Goal: Information Seeking & Learning: Learn about a topic

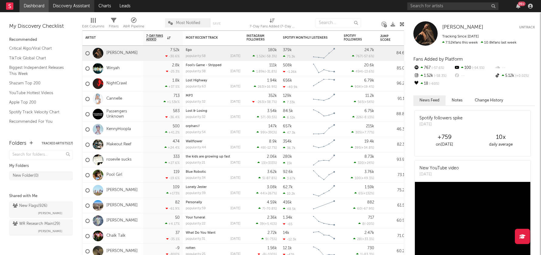
click at [75, 4] on link "Discovery Assistant" at bounding box center [72, 6] width 46 height 12
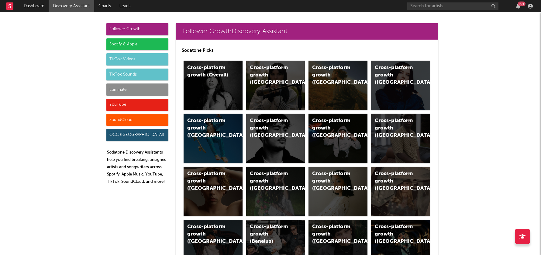
click at [135, 90] on div "Luminate" at bounding box center [137, 89] width 62 height 12
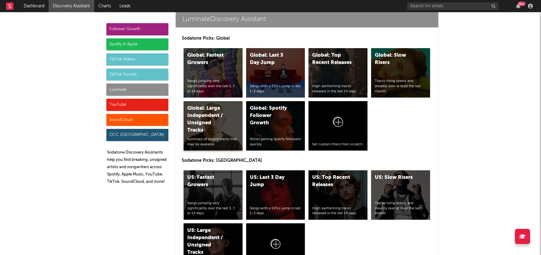
scroll to position [2703, 0]
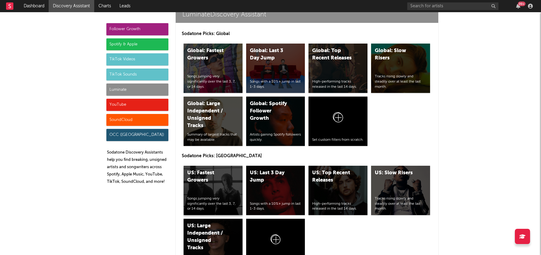
click at [213, 165] on div "US: Fastest Growers Songs jumping very significantly over the last 3, 7, or 14 …" at bounding box center [213, 189] width 59 height 49
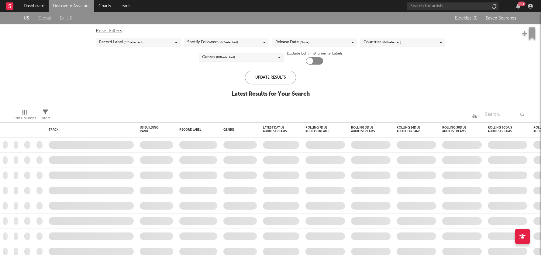
checkbox input "true"
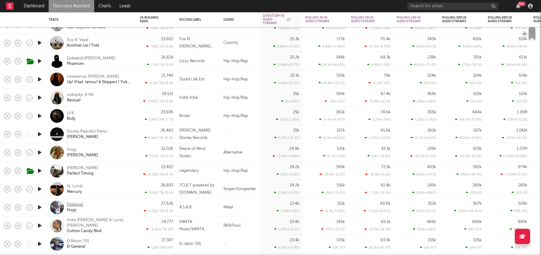
click at [80, 204] on div "Paledusk" at bounding box center [75, 204] width 16 height 5
click at [37, 208] on icon "button" at bounding box center [39, 207] width 6 height 8
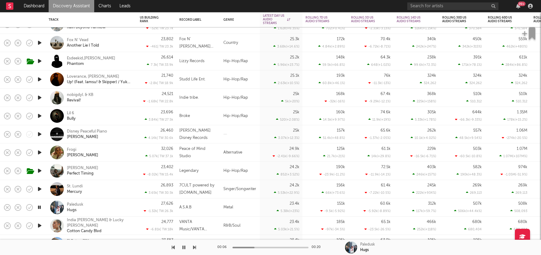
click at [39, 207] on icon "button" at bounding box center [39, 207] width 6 height 8
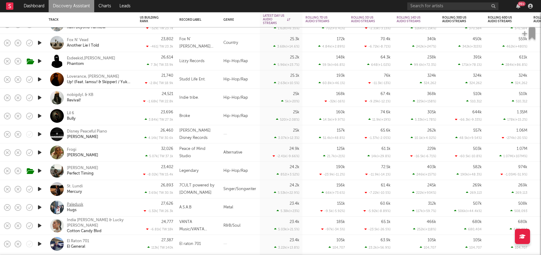
click at [72, 204] on div "Paledusk" at bounding box center [75, 204] width 16 height 5
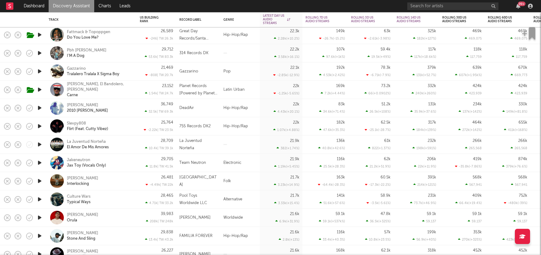
click at [40, 198] on icon "button" at bounding box center [39, 199] width 6 height 8
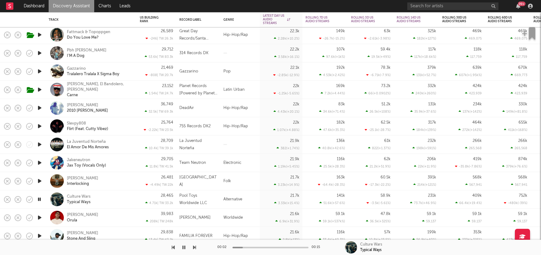
click at [92, 197] on div "Culture Wars Typical Ways" at bounding box center [99, 198] width 65 height 11
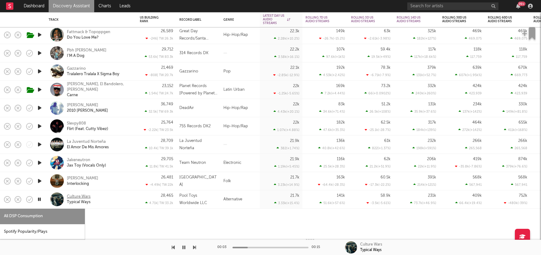
click at [84, 197] on div "Culture Wars" at bounding box center [79, 195] width 24 height 5
select select "1w"
click at [126, 200] on div "Culture Wars Typical Ways" at bounding box center [99, 198] width 65 height 11
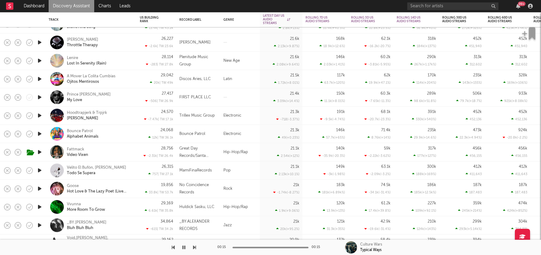
click at [40, 189] on icon "button" at bounding box center [39, 189] width 6 height 8
click at [71, 184] on div "Goose" at bounding box center [73, 185] width 12 height 5
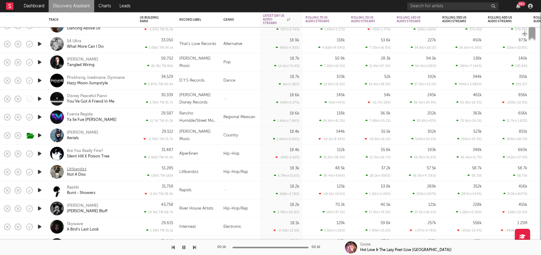
click at [79, 169] on div "Littbandzz" at bounding box center [77, 168] width 20 height 5
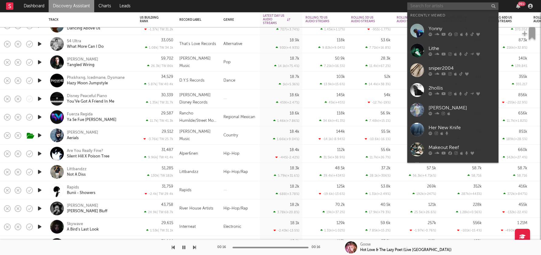
click at [442, 8] on input "text" at bounding box center [452, 6] width 91 height 8
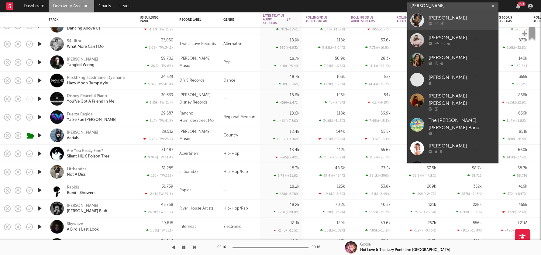
type input "fliss"
click at [442, 22] on div "fliss" at bounding box center [462, 18] width 67 height 7
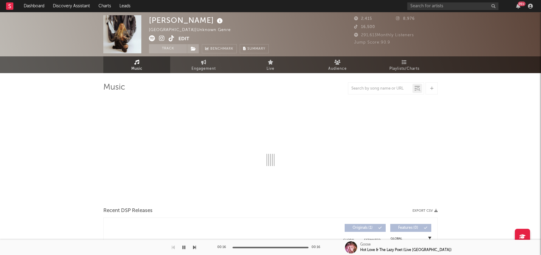
select select "1w"
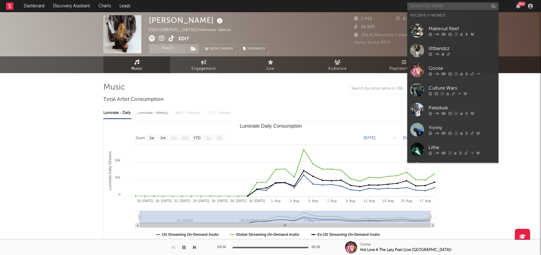
click at [430, 6] on input "text" at bounding box center [452, 6] width 91 height 8
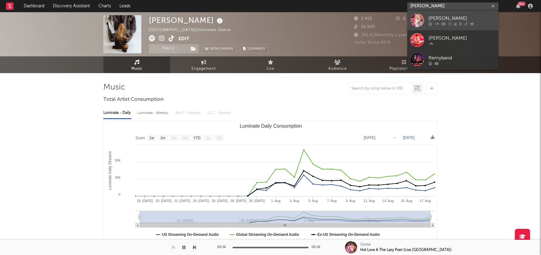
type input "remy bond"
click at [440, 24] on div at bounding box center [462, 24] width 67 height 4
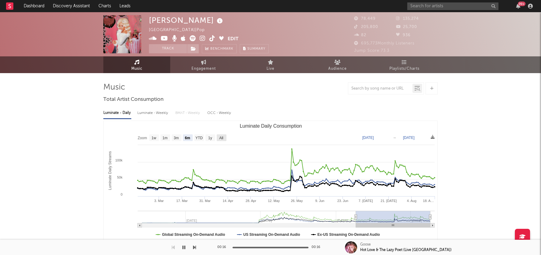
click at [221, 136] on text "All" at bounding box center [221, 138] width 4 height 4
select select "All"
type input "2023-09-17"
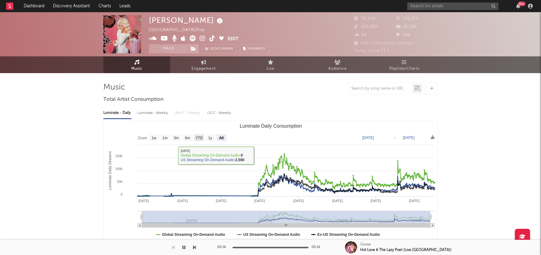
click at [200, 137] on text "YTD" at bounding box center [199, 138] width 7 height 4
select select "YTD"
type input "[DATE]"
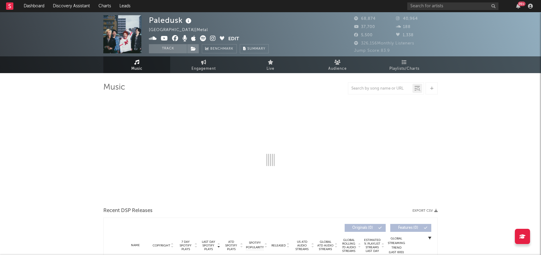
select select "6m"
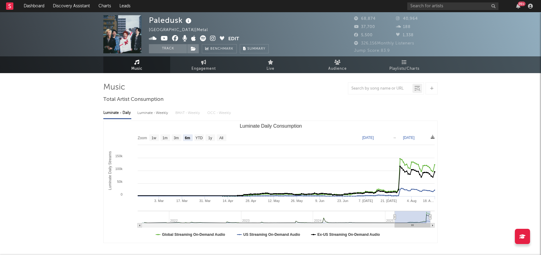
click at [214, 37] on icon at bounding box center [213, 38] width 6 height 6
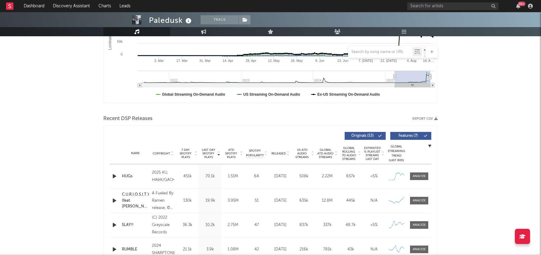
scroll to position [210, 0]
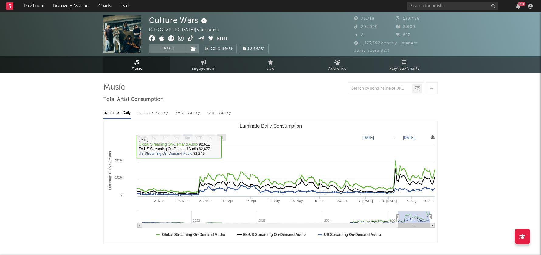
click at [220, 136] on text "All" at bounding box center [221, 138] width 4 height 4
select select "All"
type input "[DATE]"
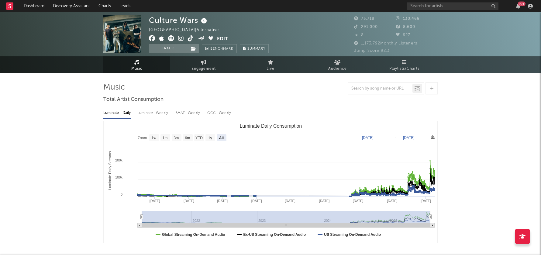
click at [181, 37] on icon at bounding box center [181, 38] width 6 height 6
click at [155, 137] on text "1w" at bounding box center [154, 138] width 5 height 4
select select "1w"
type input "2025-08-12"
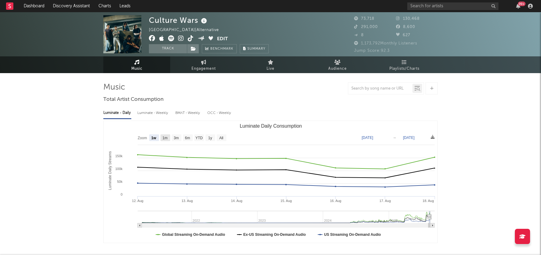
click at [168, 137] on text "1m" at bounding box center [165, 138] width 5 height 4
select select "1m"
type input "2025-07-18"
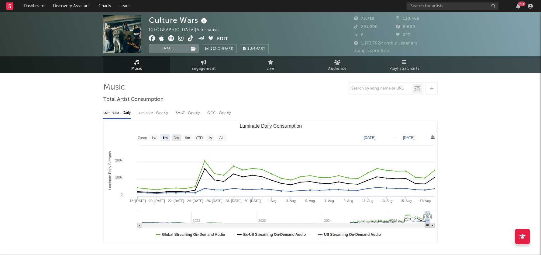
click at [175, 137] on text "3m" at bounding box center [176, 138] width 5 height 4
select select "3m"
type input "2025-05-18"
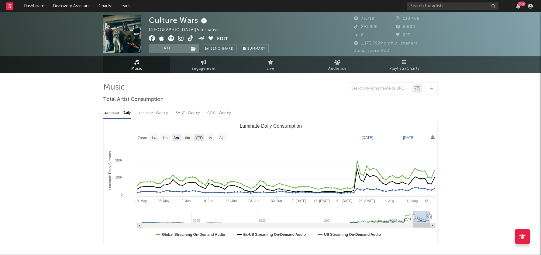
click at [202, 137] on text "YTD" at bounding box center [199, 138] width 7 height 4
select select "YTD"
type input "[DATE]"
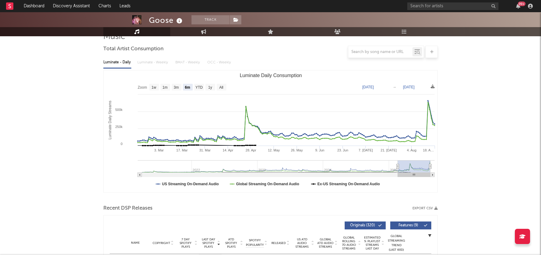
scroll to position [15, 0]
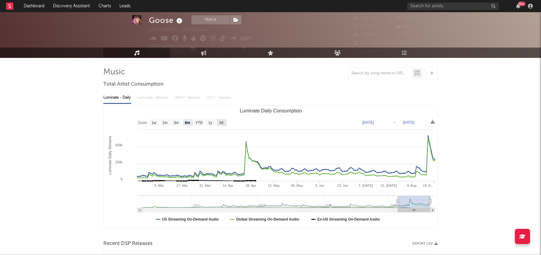
click at [222, 122] on text "All" at bounding box center [221, 122] width 4 height 4
select select "All"
type input "2021-03-31"
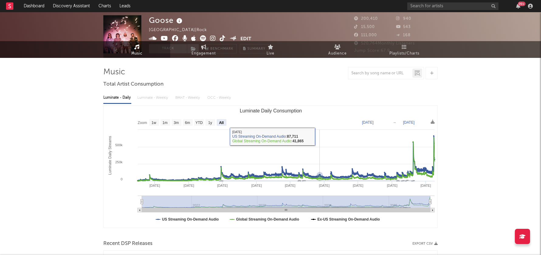
scroll to position [0, 0]
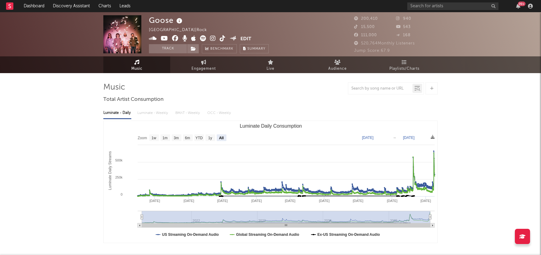
click at [211, 37] on icon at bounding box center [213, 38] width 6 height 6
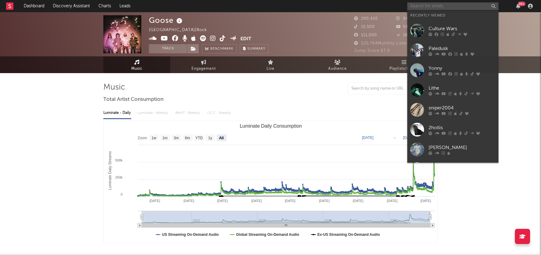
click at [421, 8] on input "text" at bounding box center [452, 6] width 91 height 8
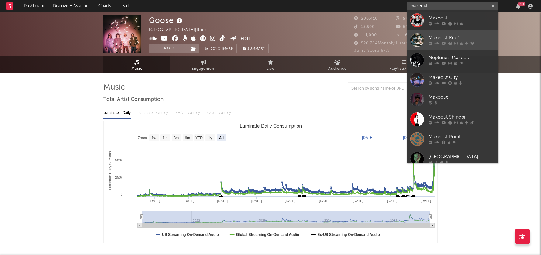
type input "makeout"
click at [449, 37] on div "Makeout Reef" at bounding box center [462, 37] width 67 height 7
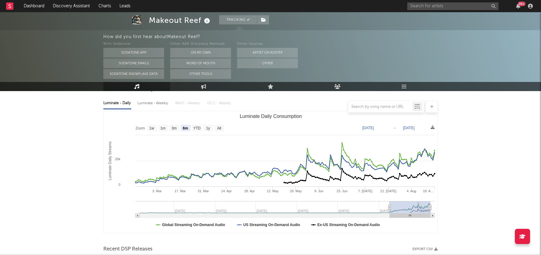
scroll to position [69, 0]
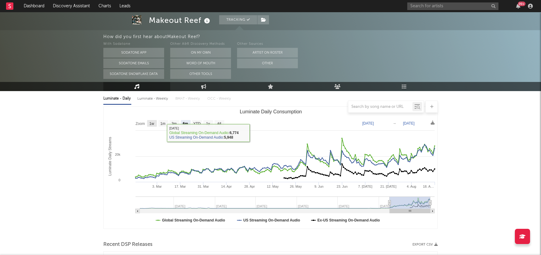
click at [152, 123] on text "1w" at bounding box center [152, 123] width 5 height 4
select select "1w"
type input "2025-08-12"
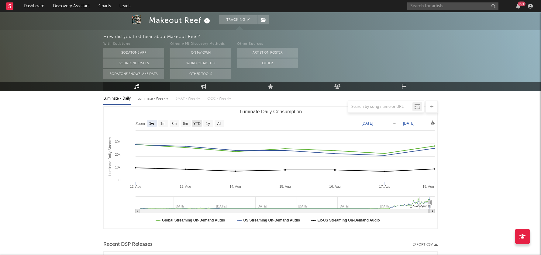
click at [199, 123] on text "YTD" at bounding box center [196, 123] width 7 height 4
select select "YTD"
type input "[DATE]"
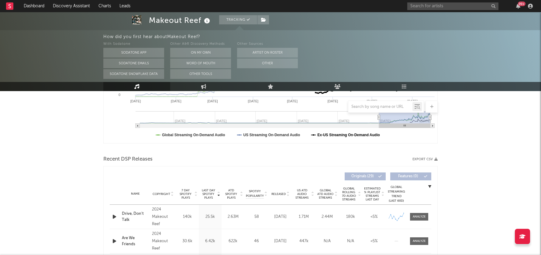
scroll to position [203, 0]
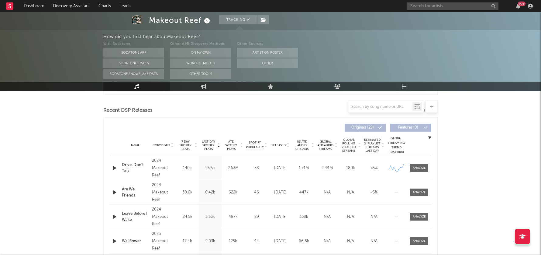
click at [113, 167] on icon "button" at bounding box center [114, 168] width 6 height 8
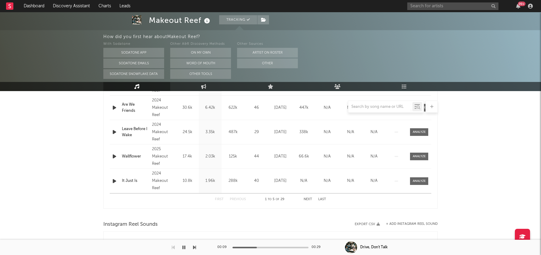
scroll to position [288, 0]
click at [113, 154] on icon "button" at bounding box center [114, 156] width 6 height 8
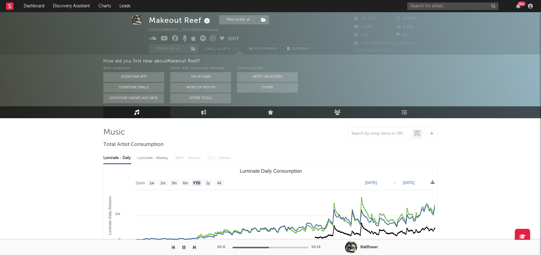
scroll to position [11, 0]
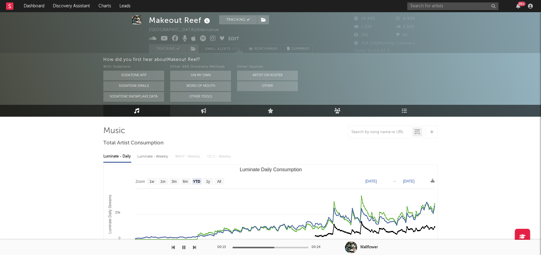
click at [184, 247] on icon "button" at bounding box center [183, 246] width 3 height 5
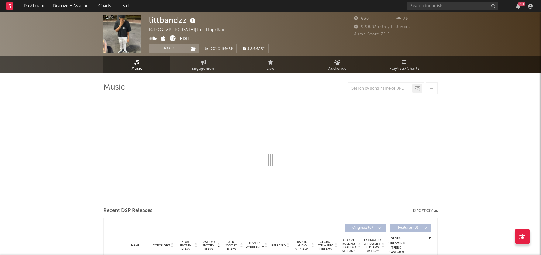
select select "1w"
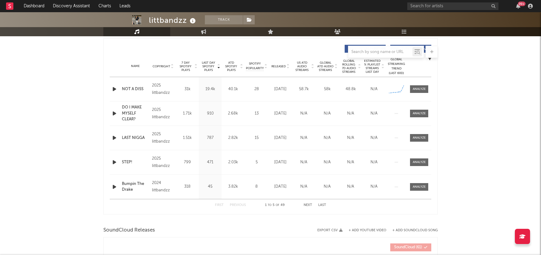
scroll to position [226, 0]
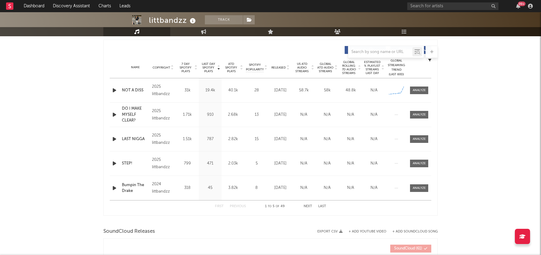
click at [113, 89] on icon "button" at bounding box center [114, 90] width 6 height 8
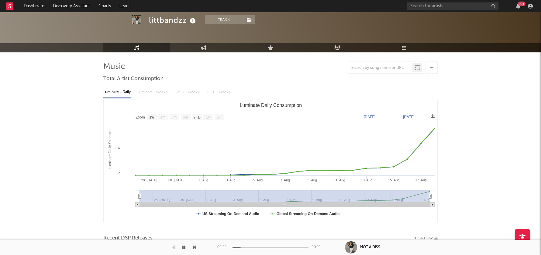
scroll to position [0, 0]
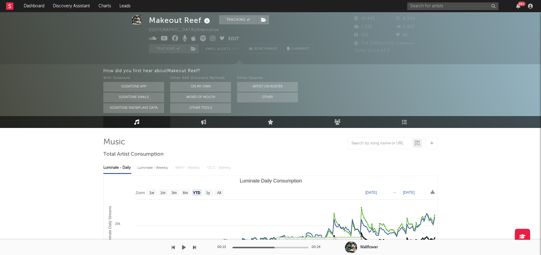
select select "YTD"
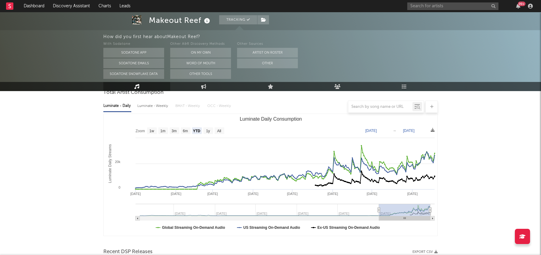
scroll to position [60, 0]
